Goal: Obtain resource: Obtain resource

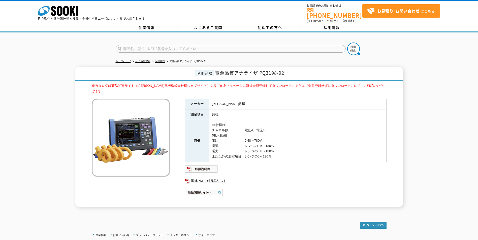
scroll to position [30, 0]
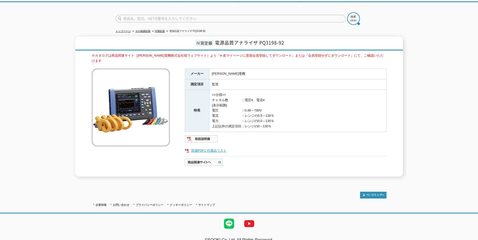
click at [221, 148] on link "関連PDF1 付属品リスト" at bounding box center [285, 151] width 201 height 7
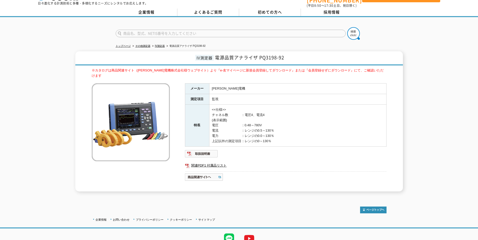
scroll to position [30, 0]
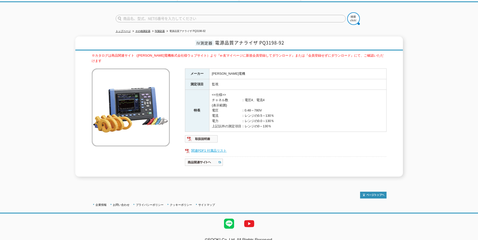
click at [208, 148] on link "関連PDF1 付属品リスト" at bounding box center [285, 151] width 201 height 7
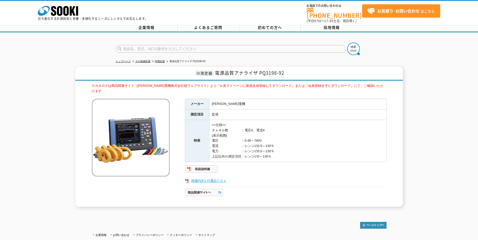
click at [205, 178] on link "関連PDF1 付属品リスト" at bounding box center [285, 181] width 201 height 7
